Goal: Information Seeking & Learning: Learn about a topic

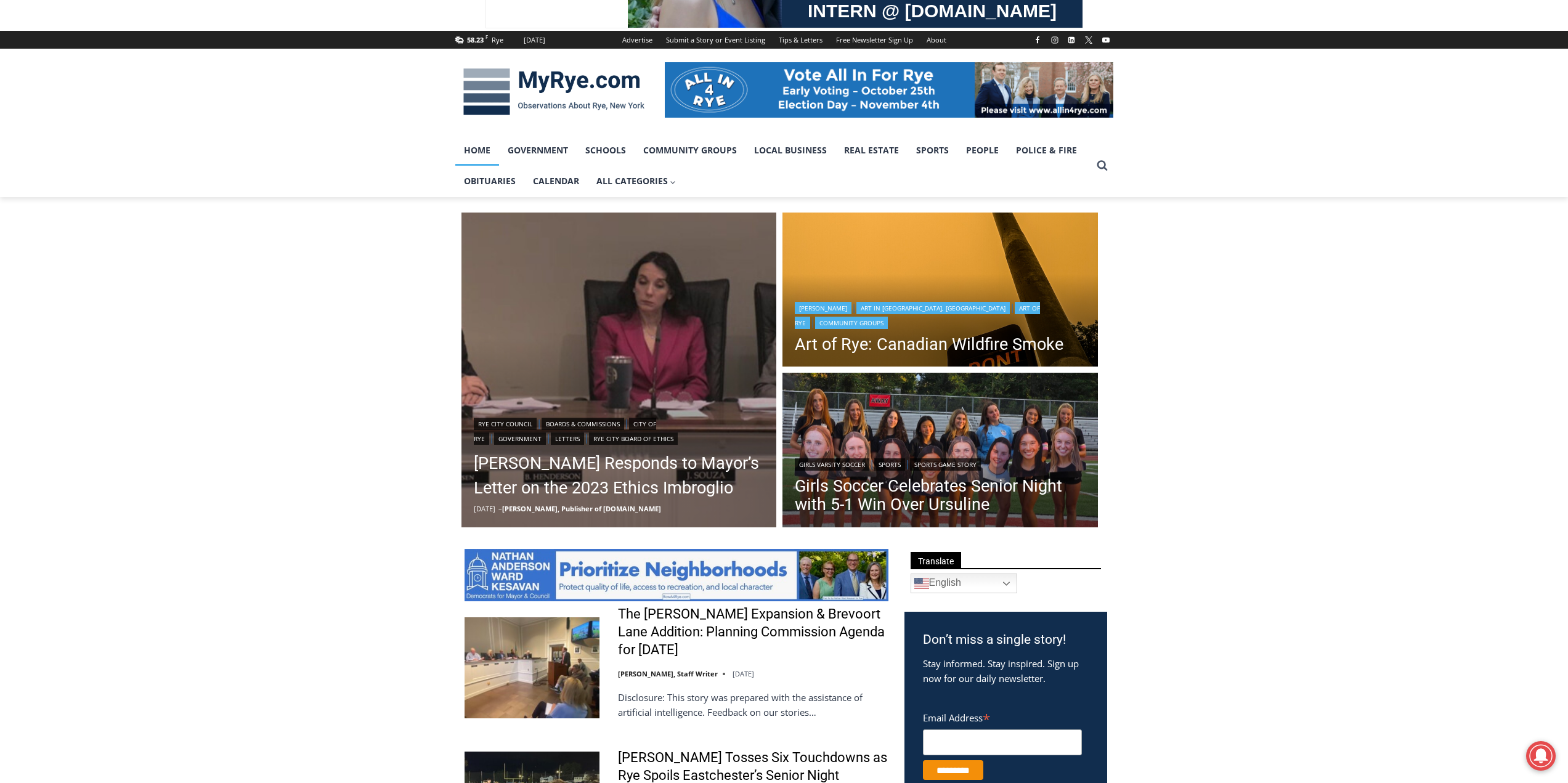
scroll to position [185, 0]
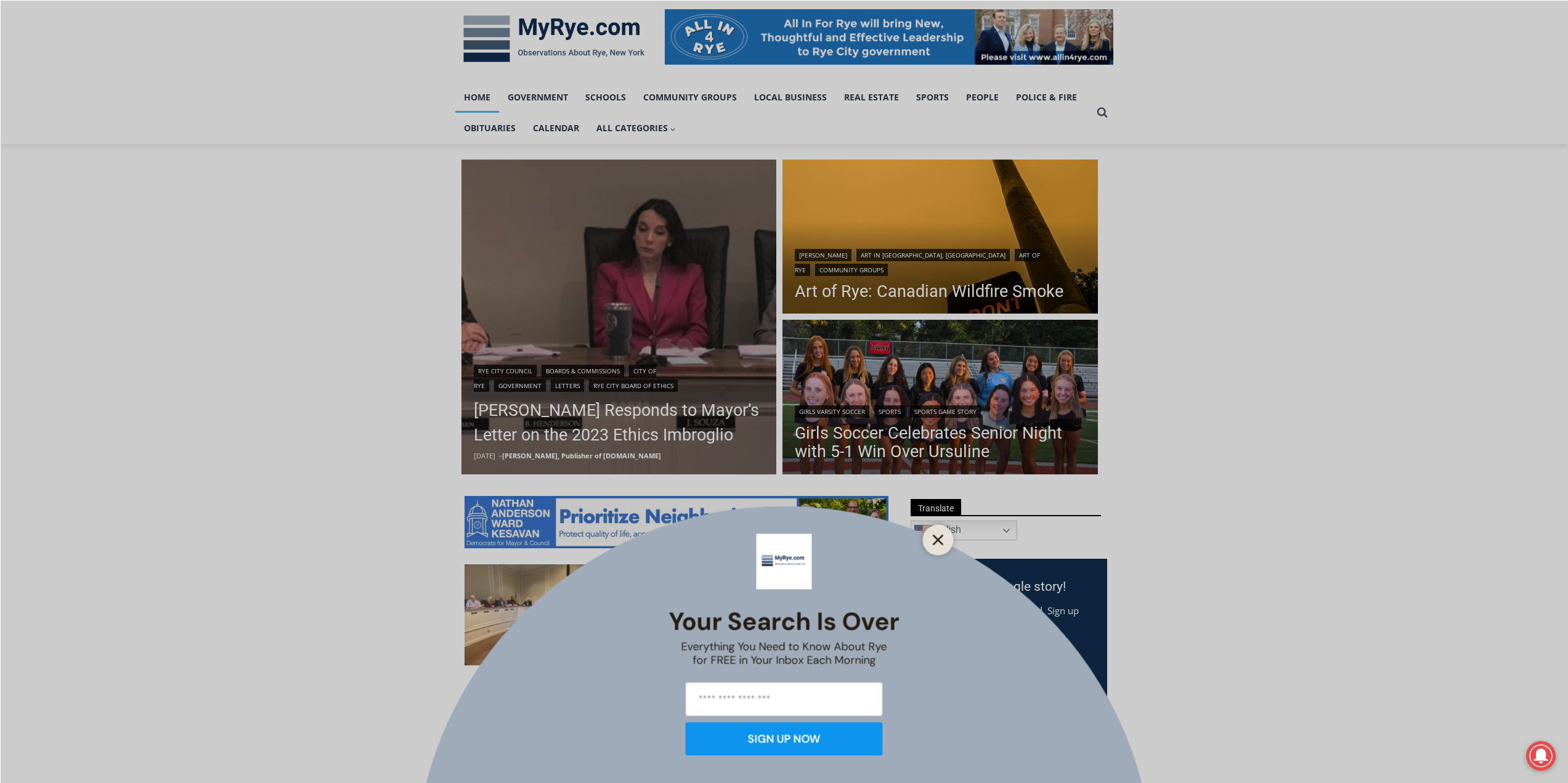
click at [935, 541] on icon "Close" at bounding box center [938, 539] width 12 height 12
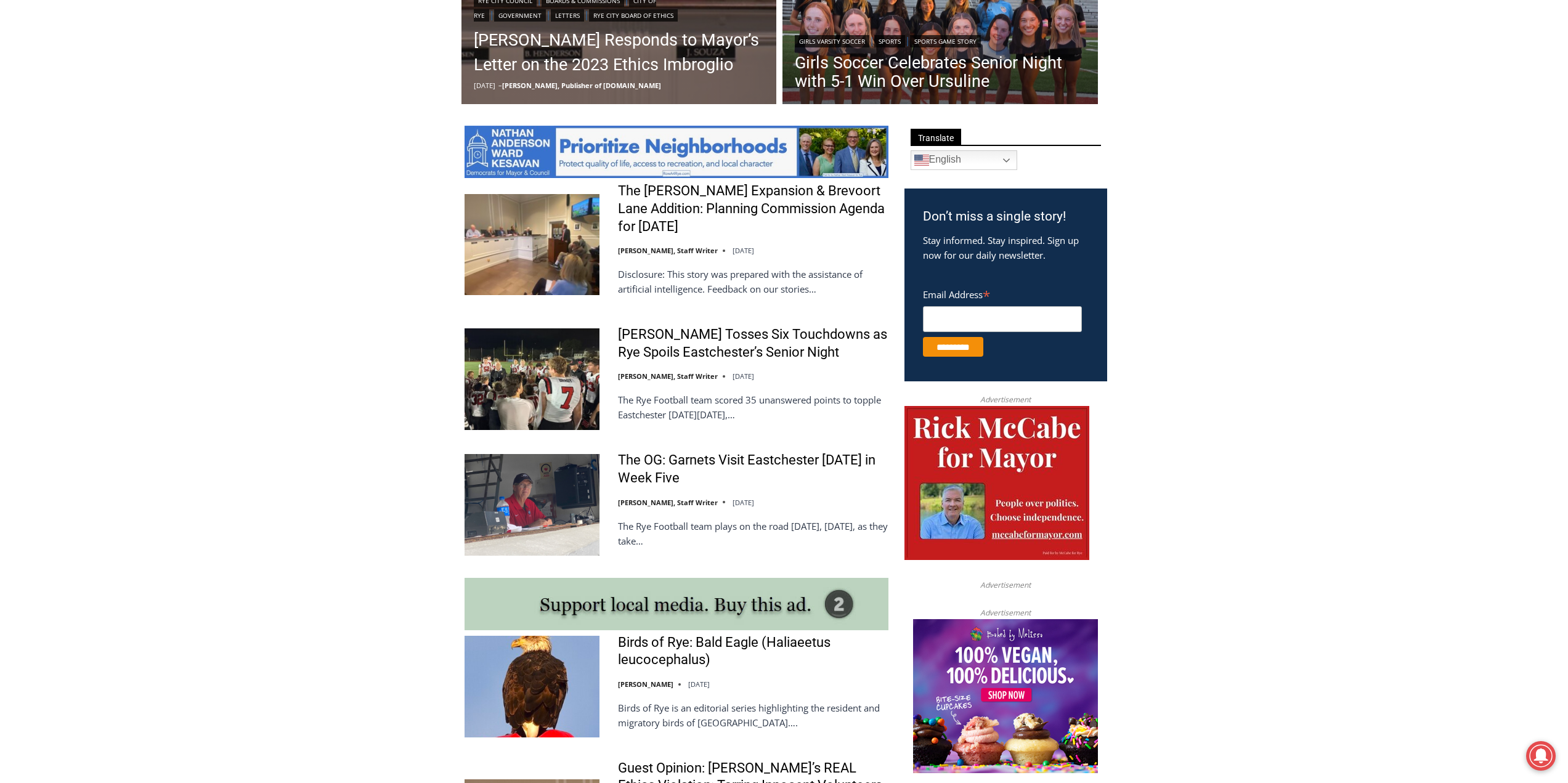
scroll to position [616, 0]
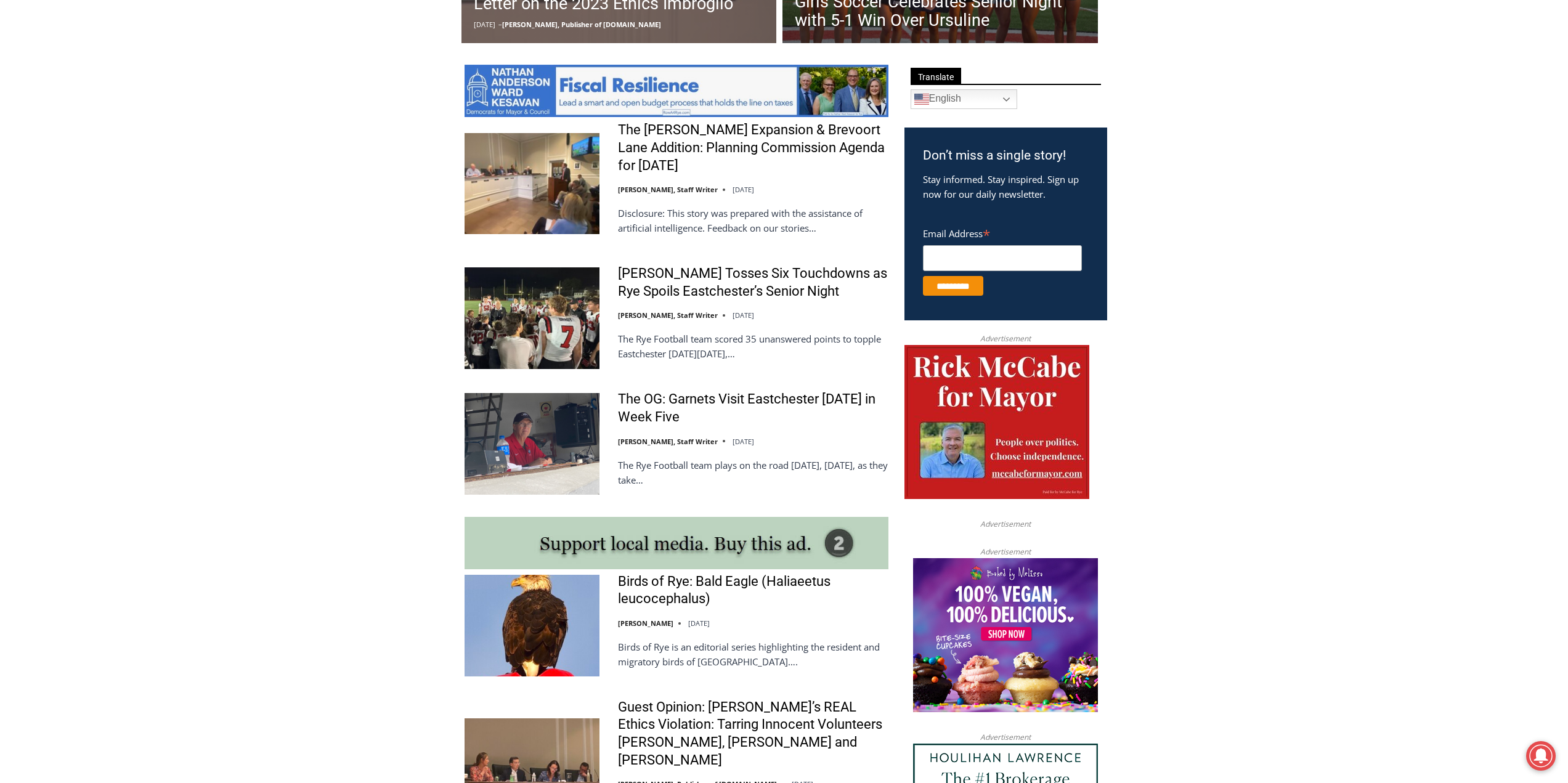
drag, startPoint x: 982, startPoint y: 488, endPoint x: 958, endPoint y: 513, distance: 34.7
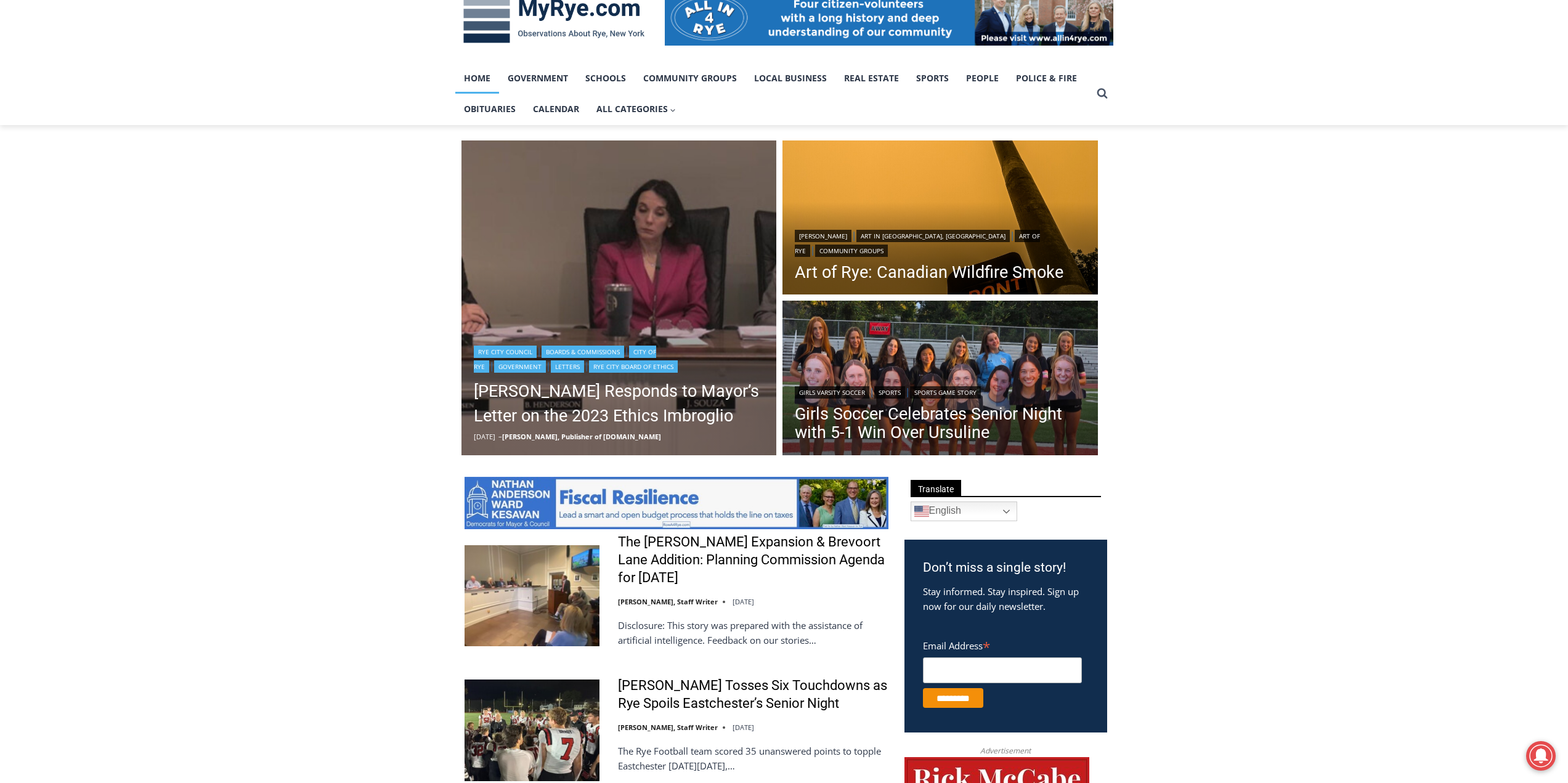
scroll to position [185, 0]
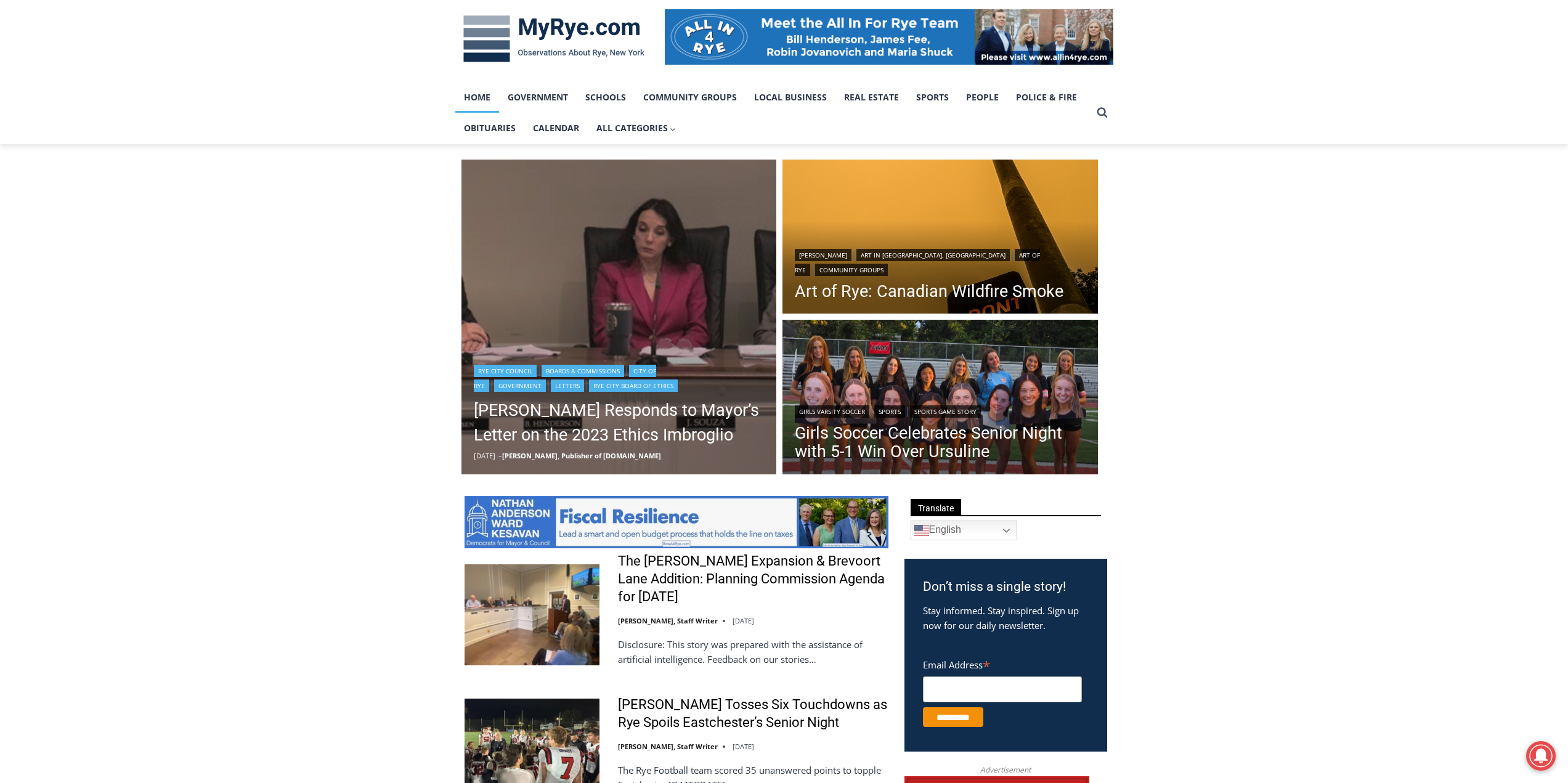
click at [658, 239] on img "Read More Henderson Responds to Mayor’s Letter on the 2023 Ethics Imbroglio" at bounding box center [619, 317] width 315 height 315
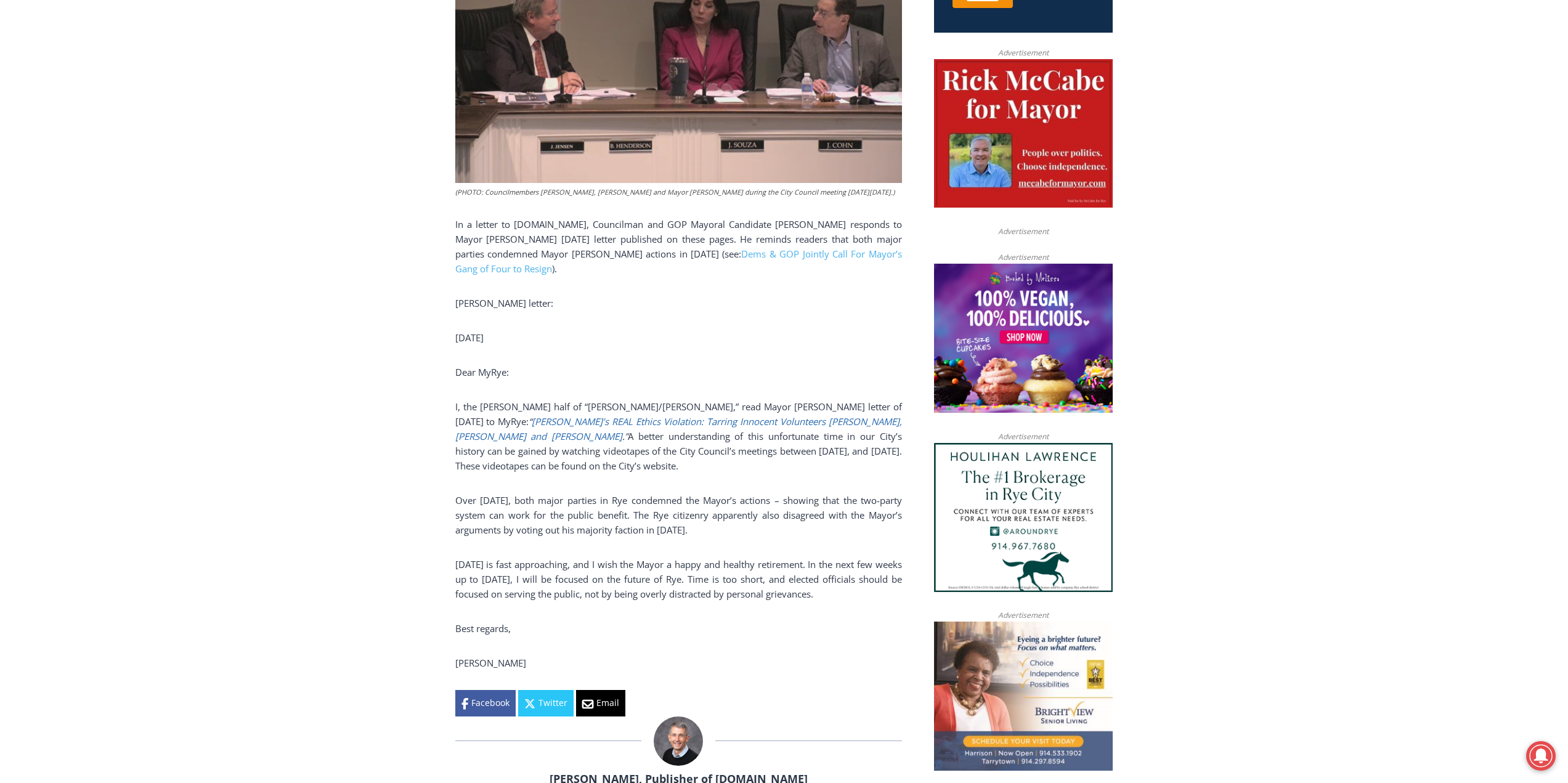
click at [668, 425] on link "Rye’s REAL Ethics Violation: Tarring Innocent Volunteers Carolina Johnson, Juli…" at bounding box center [679, 429] width 446 height 27
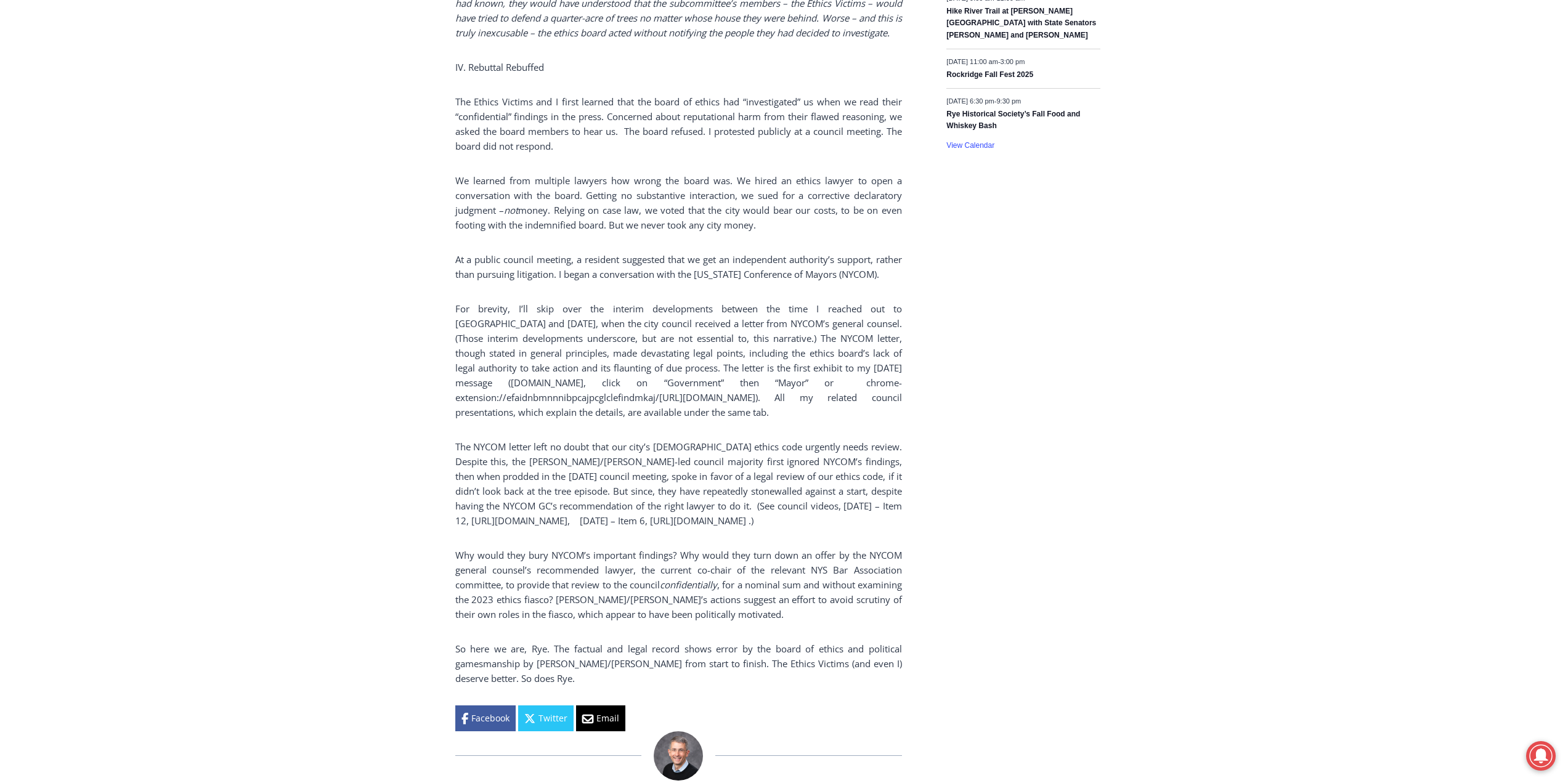
scroll to position [2033, 0]
